Goal: Task Accomplishment & Management: Manage account settings

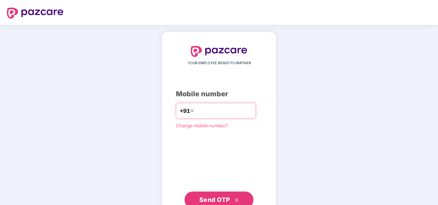
click at [196, 110] on input "**********" at bounding box center [224, 110] width 57 height 11
type input "**********"
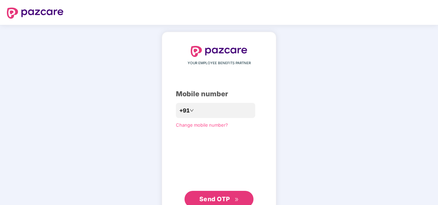
click at [217, 198] on span "Send OTP" at bounding box center [214, 198] width 31 height 7
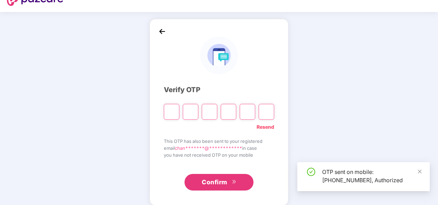
scroll to position [20, 0]
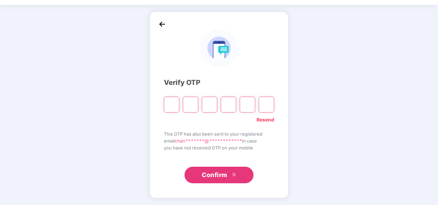
type input "*"
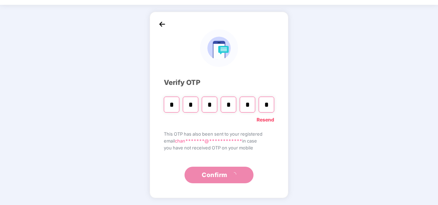
type input "*"
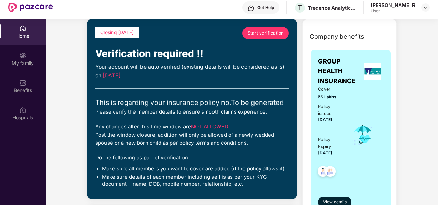
scroll to position [34, 0]
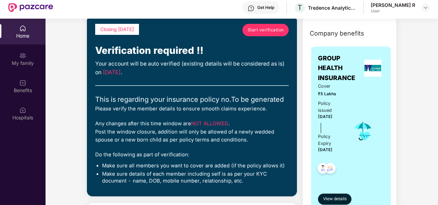
click at [421, 5] on div at bounding box center [425, 7] width 8 height 8
click at [424, 8] on img at bounding box center [426, 8] width 6 height 6
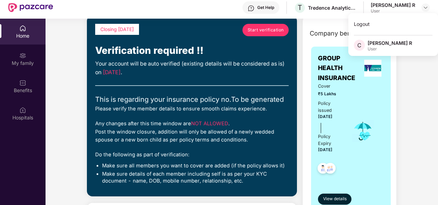
click at [361, 48] on span "C" at bounding box center [359, 45] width 4 height 8
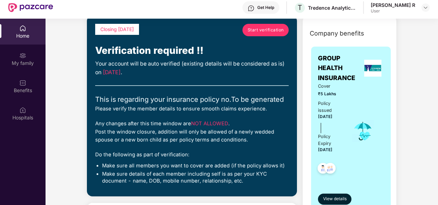
click at [359, 47] on div "GROUP HEALTH INSURANCE Cover ₹5 Lakhs Policy issued [DATE] Policy Expiry [DATE]…" at bounding box center [351, 129] width 80 height 165
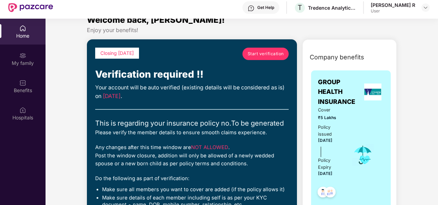
scroll to position [0, 0]
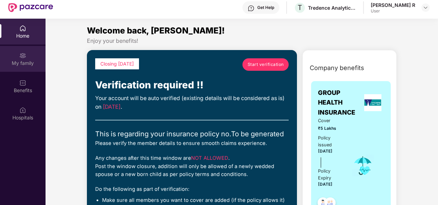
click at [22, 60] on div "My family" at bounding box center [23, 63] width 46 height 7
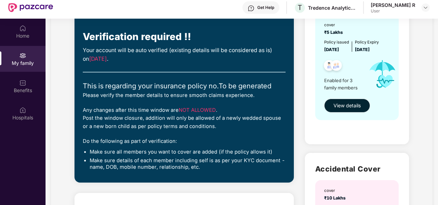
scroll to position [69, 0]
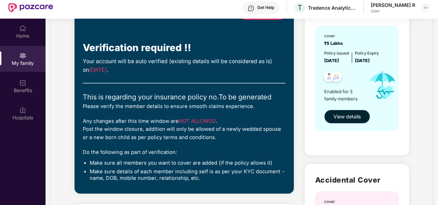
click at [352, 117] on span "View details" at bounding box center [346, 117] width 27 height 8
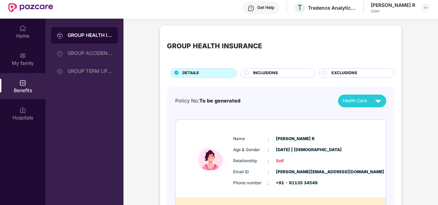
click at [285, 75] on div "INCLUSIONS" at bounding box center [281, 73] width 62 height 7
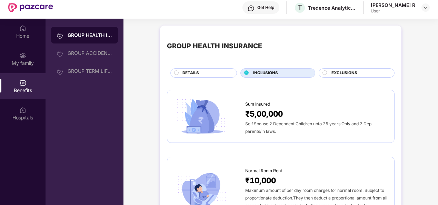
click at [217, 74] on div "DETAILS" at bounding box center [206, 73] width 54 height 7
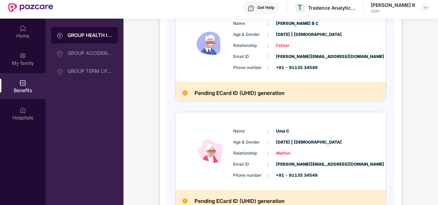
scroll to position [250, 0]
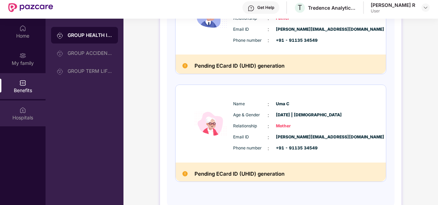
click at [22, 113] on img at bounding box center [22, 110] width 7 height 7
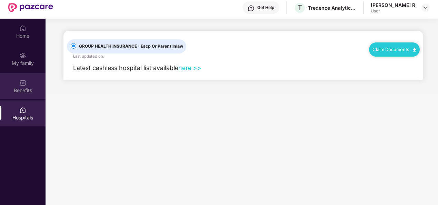
click at [21, 81] on img at bounding box center [22, 82] width 7 height 7
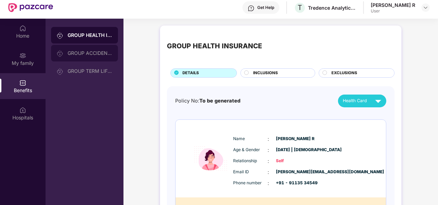
click at [101, 56] on div "GROUP ACCIDENTAL INSURANCE" at bounding box center [90, 53] width 45 height 6
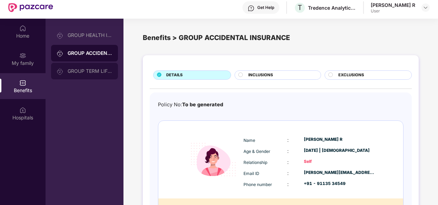
click at [82, 68] on div "GROUP TERM LIFE INSURANCE" at bounding box center [90, 71] width 45 height 6
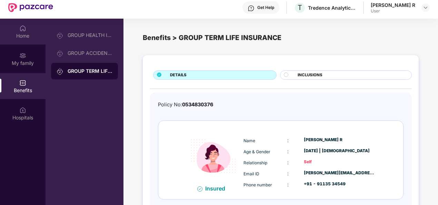
click at [10, 34] on div "Home" at bounding box center [23, 35] width 46 height 7
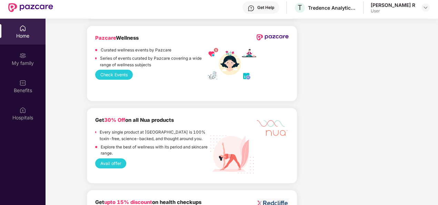
scroll to position [714, 0]
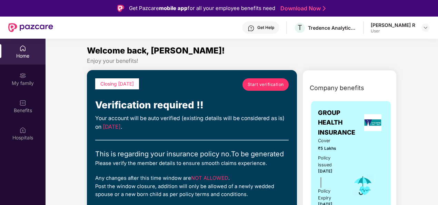
scroll to position [20, 0]
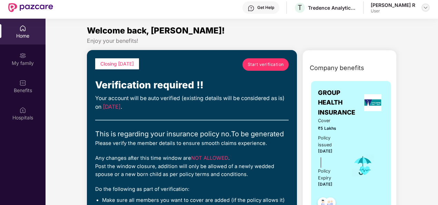
click at [426, 6] on img at bounding box center [426, 8] width 6 height 6
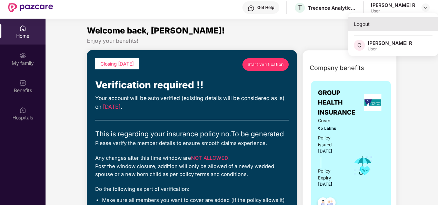
click at [412, 25] on div "Logout" at bounding box center [393, 23] width 90 height 13
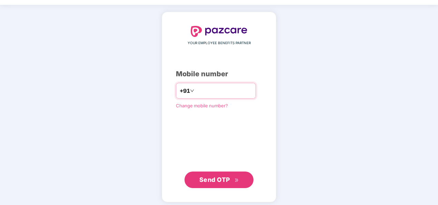
click at [247, 93] on input "number" at bounding box center [224, 90] width 57 height 11
drag, startPoint x: 192, startPoint y: 89, endPoint x: 199, endPoint y: 90, distance: 7.0
click at [196, 89] on input "**********" at bounding box center [224, 90] width 57 height 11
type input "**********"
click at [228, 177] on span "Send OTP" at bounding box center [214, 179] width 31 height 7
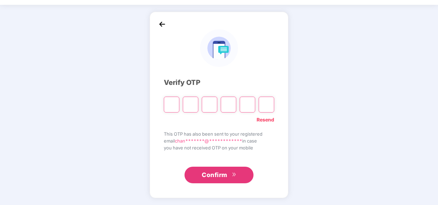
type input "*"
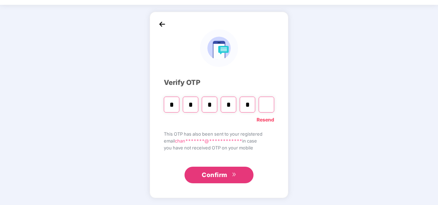
type input "*"
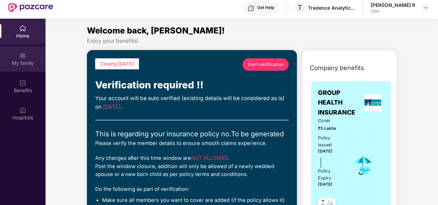
click at [21, 62] on div "My family" at bounding box center [23, 63] width 46 height 7
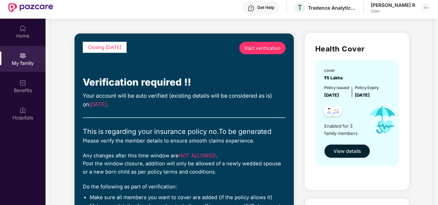
scroll to position [69, 0]
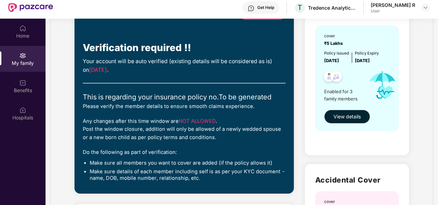
click at [340, 117] on span "View details" at bounding box center [346, 117] width 27 height 8
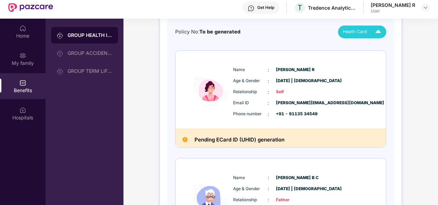
click at [370, 36] on div "Health Card" at bounding box center [363, 32] width 41 height 12
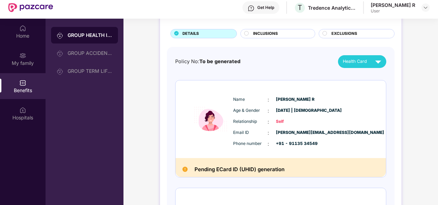
scroll to position [0, 0]
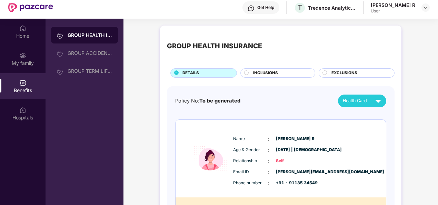
click at [360, 101] on span "Health Card" at bounding box center [355, 100] width 24 height 7
click at [388, 115] on img at bounding box center [390, 116] width 5 height 5
